Goal: Information Seeking & Learning: Learn about a topic

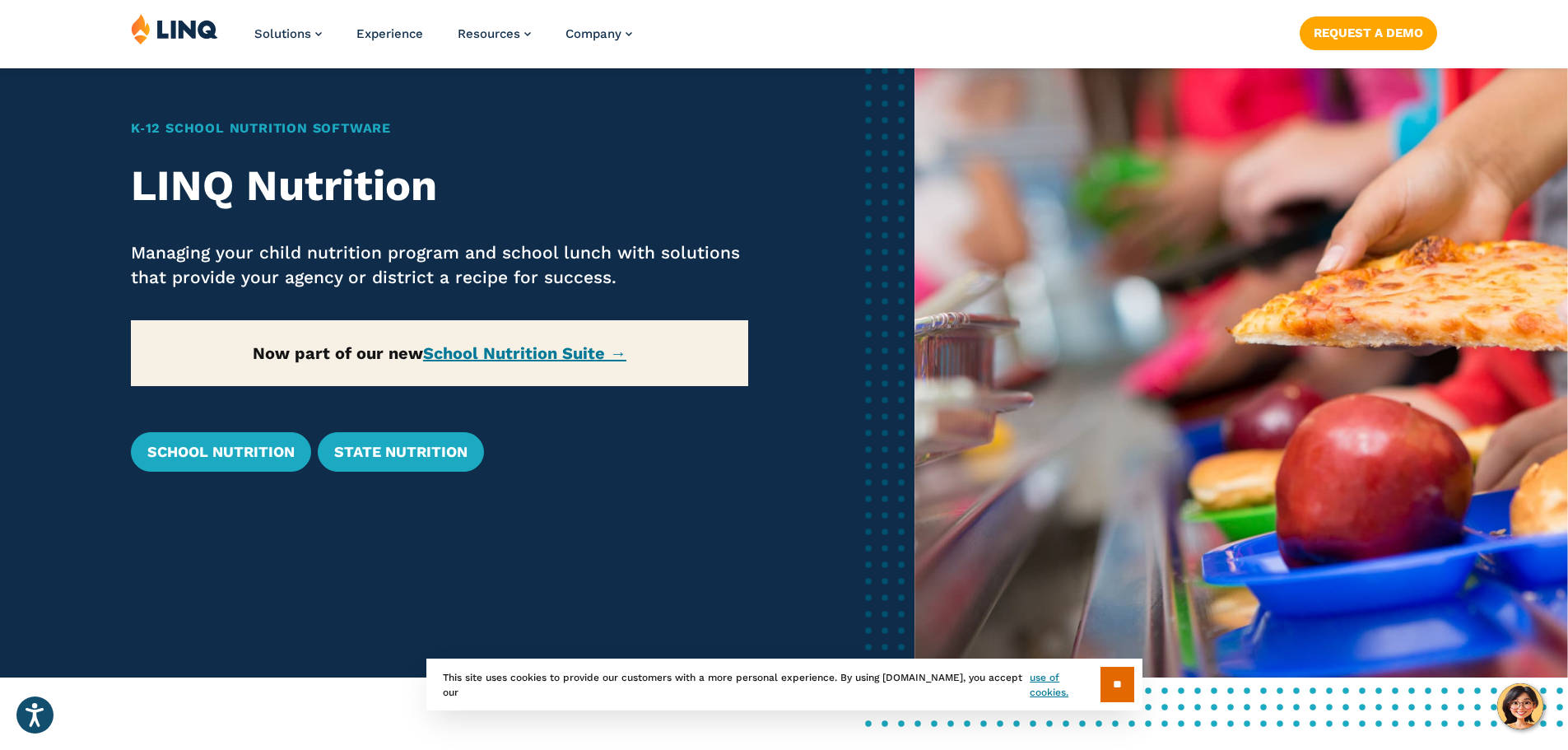
scroll to position [163, 0]
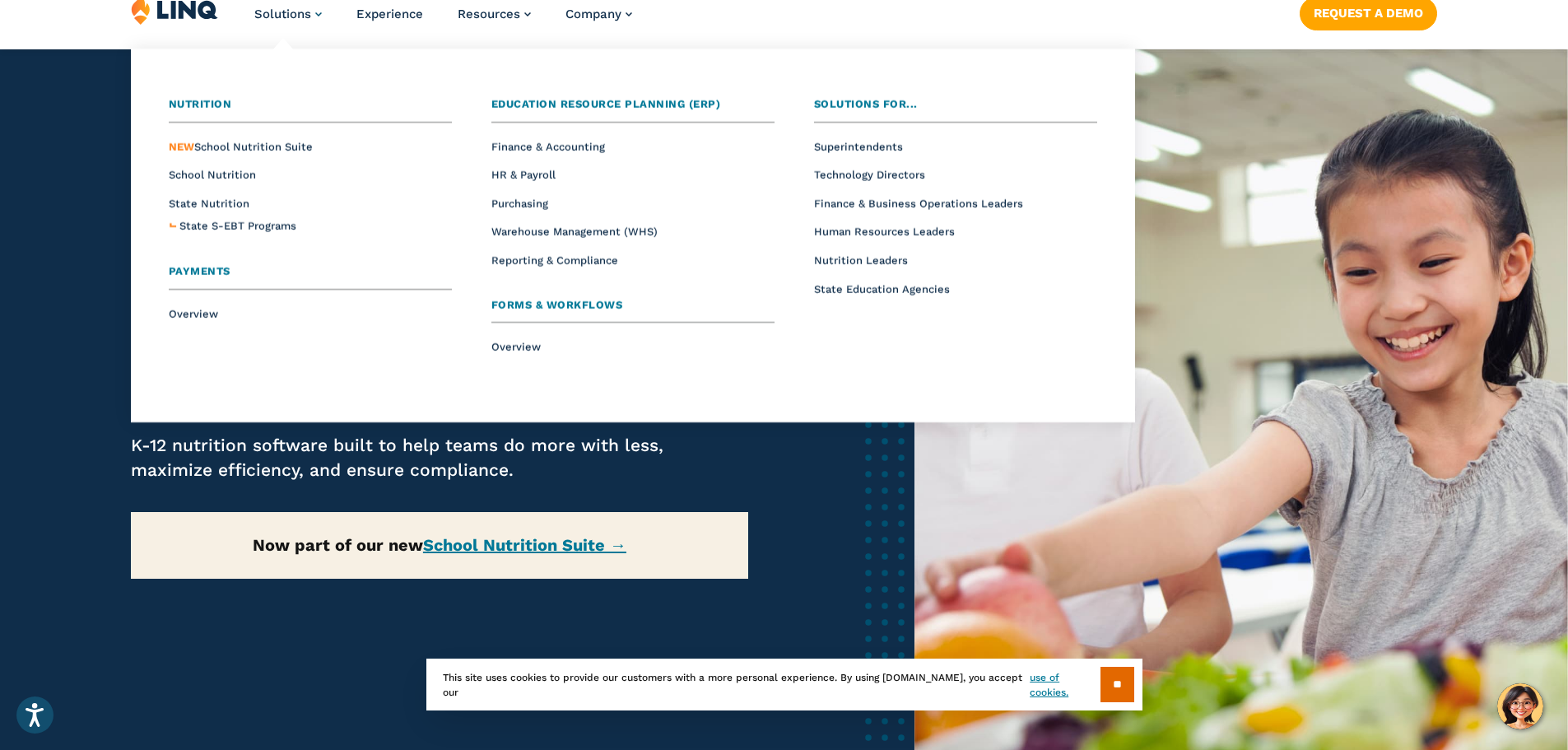
scroll to position [82, 0]
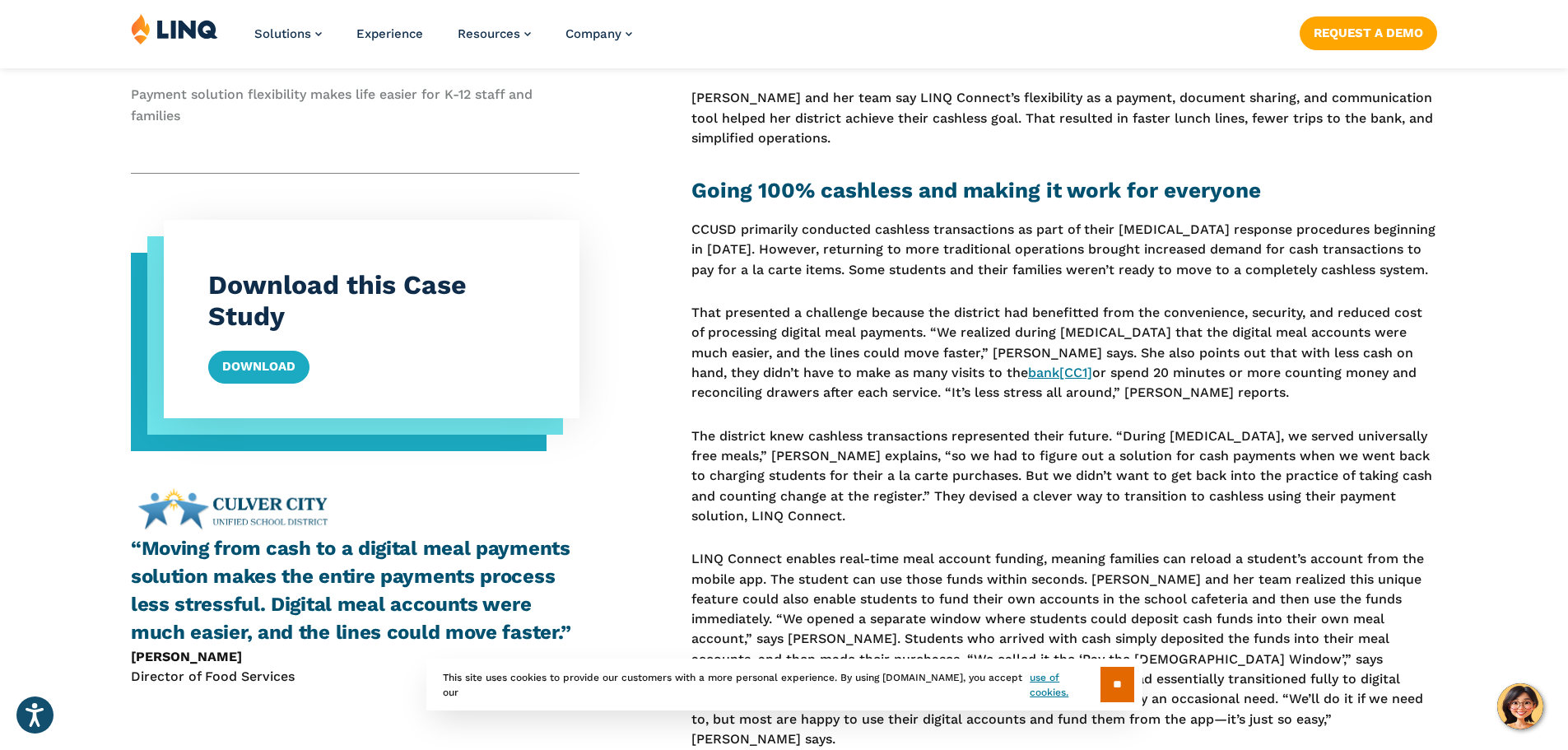
scroll to position [1071, 0]
